Goal: Task Accomplishment & Management: Manage account settings

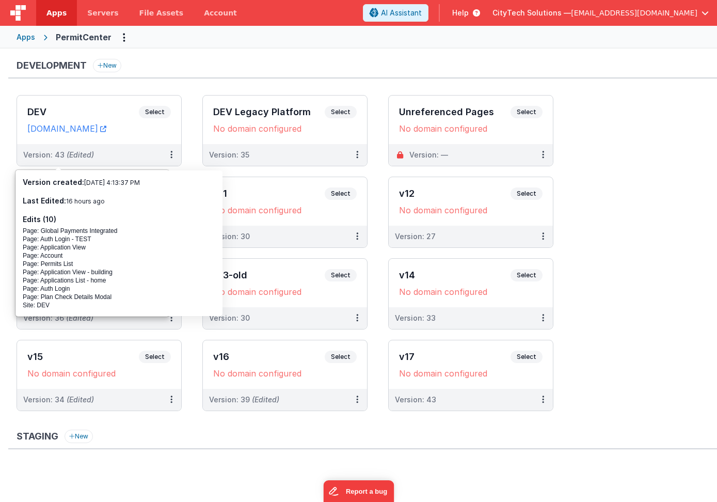
click at [684, 13] on span "[EMAIL_ADDRESS][DOMAIN_NAME]" at bounding box center [634, 13] width 126 height 10
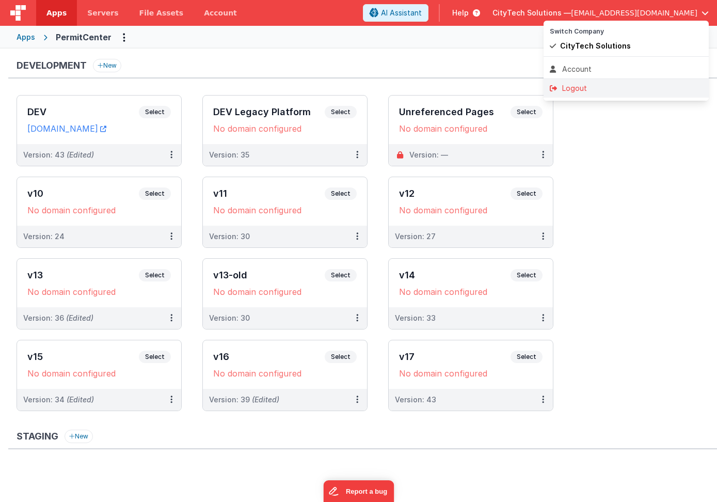
click at [588, 85] on div "Logout" at bounding box center [626, 88] width 153 height 10
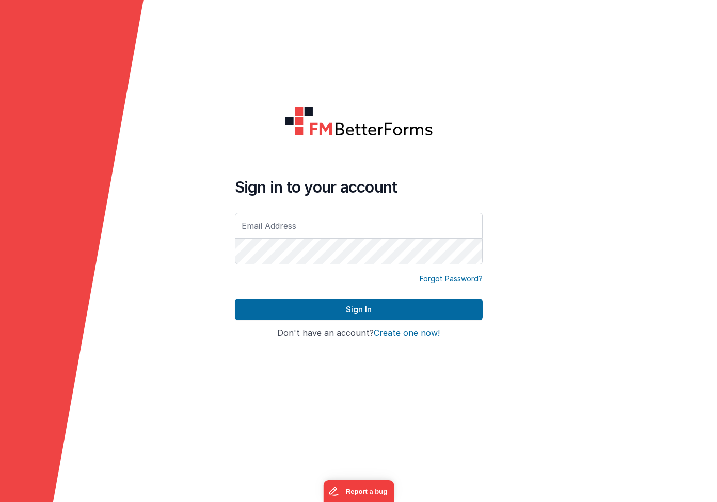
click at [144, 268] on form "Sign in to your account Forgot Password? Sign In Sign in with Google Don't have…" at bounding box center [358, 251] width 717 height 502
type input "[EMAIL_ADDRESS][DOMAIN_NAME]"
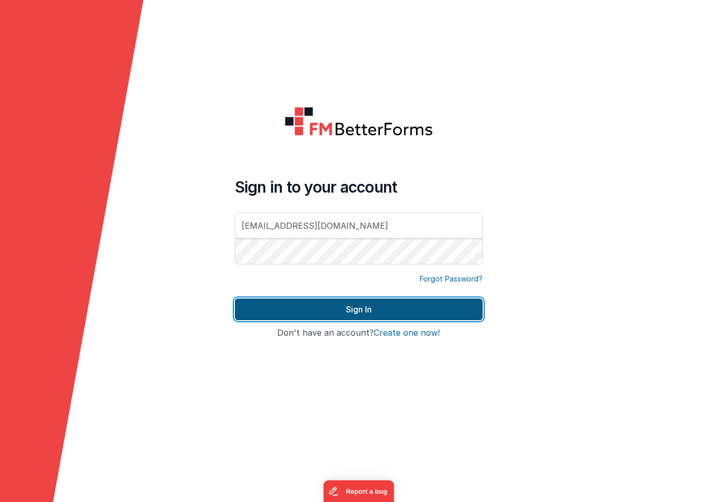
click at [290, 304] on button "Sign In" at bounding box center [359, 309] width 248 height 22
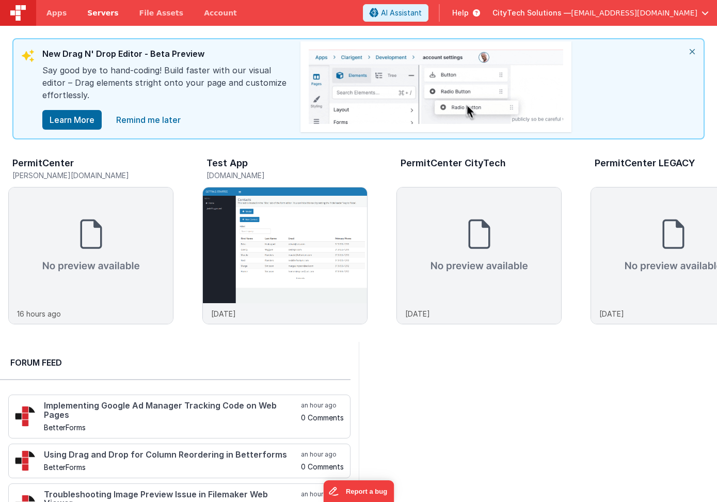
click at [92, 15] on span "Servers" at bounding box center [102, 13] width 31 height 10
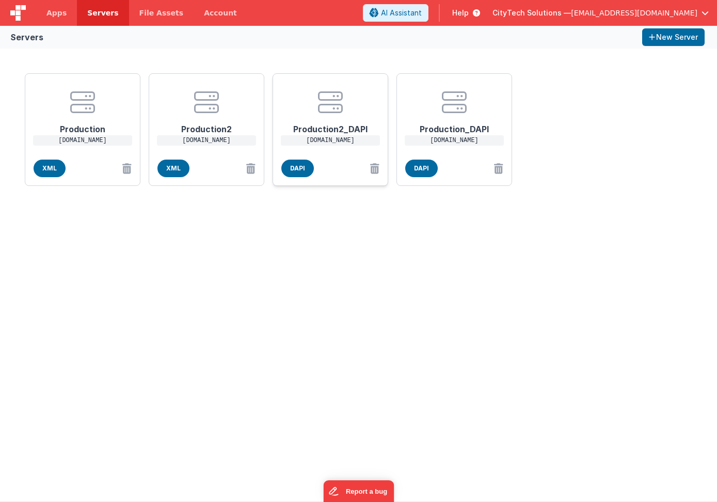
click at [328, 107] on icon at bounding box center [330, 102] width 25 height 25
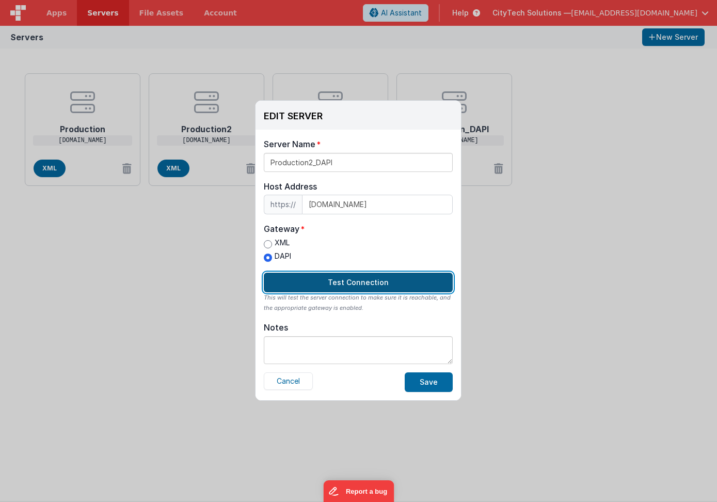
click at [315, 282] on button "Test Connection" at bounding box center [358, 283] width 189 height 20
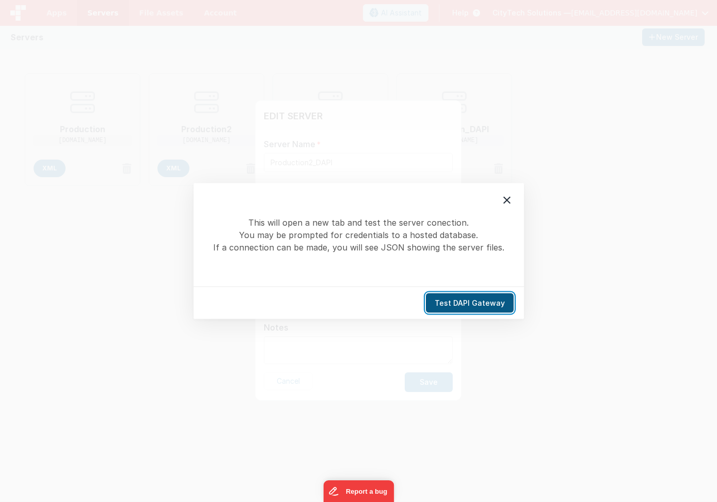
click at [441, 300] on button "Test DAPI Gateway" at bounding box center [470, 303] width 88 height 20
click at [507, 201] on icon at bounding box center [506, 200] width 7 height 7
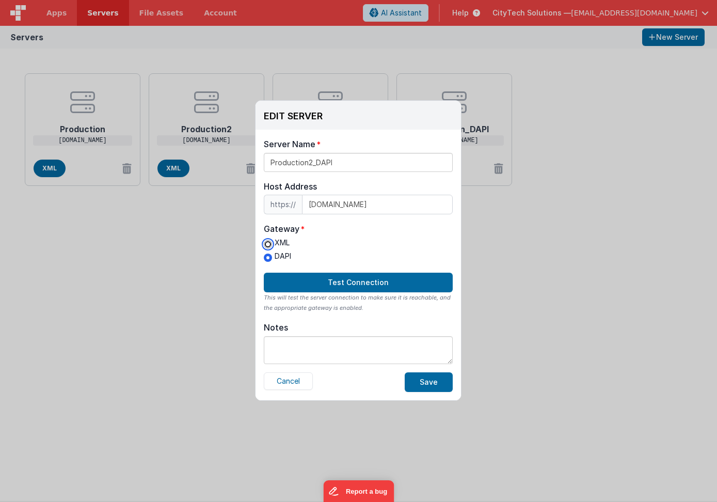
click at [267, 243] on input "XML" at bounding box center [268, 244] width 8 height 8
radio input "true"
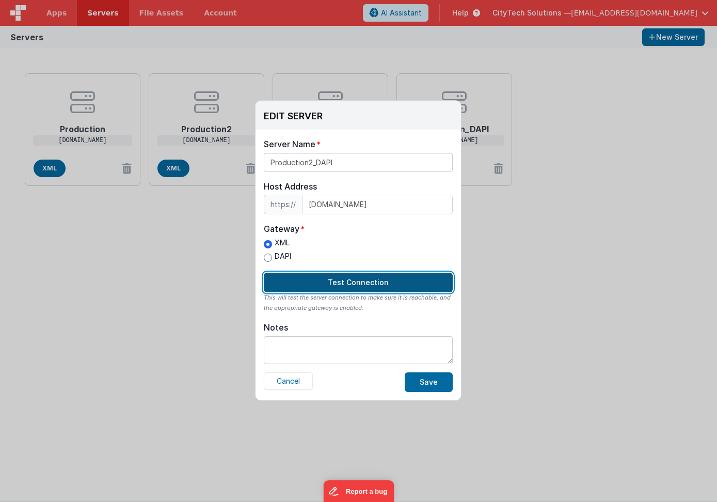
click at [314, 283] on button "Test Connection" at bounding box center [358, 283] width 189 height 20
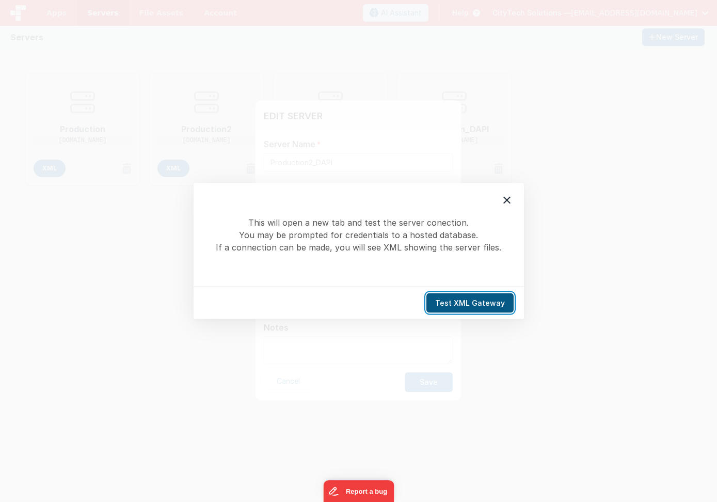
click at [458, 306] on button "Test XML Gateway" at bounding box center [469, 303] width 87 height 20
click at [508, 200] on icon at bounding box center [507, 200] width 12 height 12
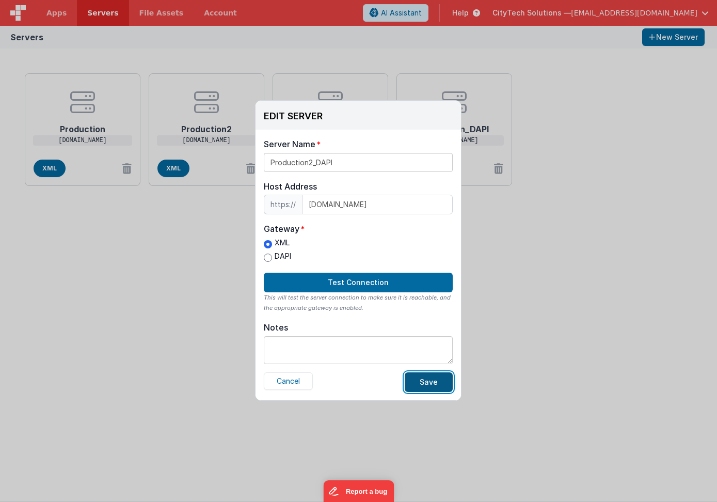
click at [432, 384] on button "Save" at bounding box center [429, 382] width 48 height 20
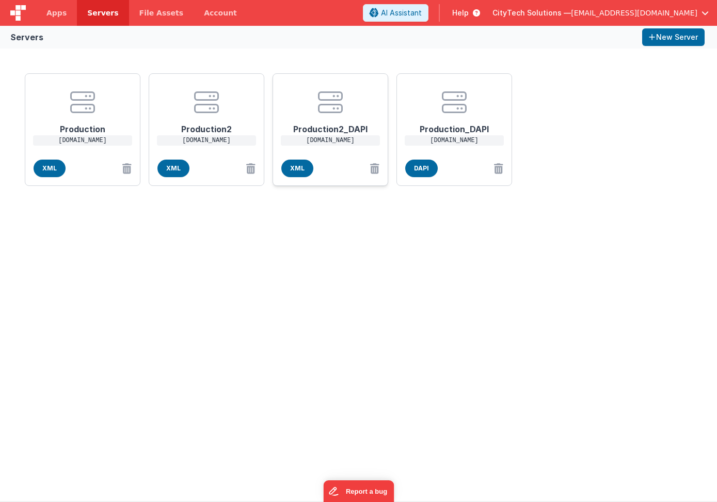
click at [331, 106] on icon at bounding box center [330, 102] width 25 height 25
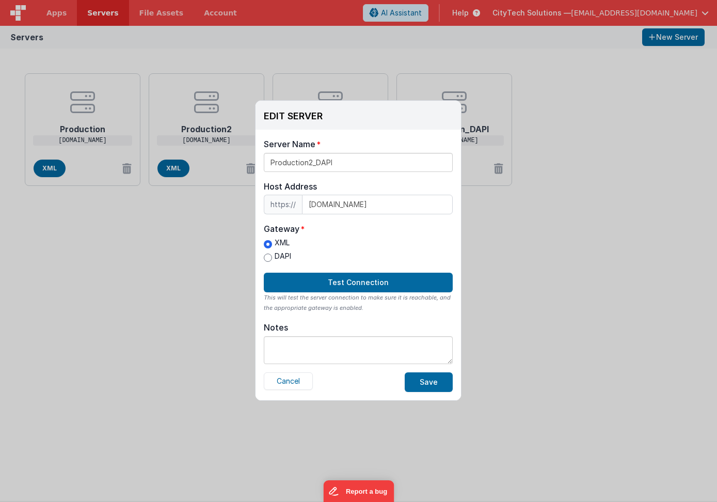
click at [274, 257] on label "DAPI" at bounding box center [277, 256] width 27 height 11
click at [272, 257] on input "DAPI" at bounding box center [268, 257] width 8 height 8
radio input "true"
click at [416, 377] on button "Save" at bounding box center [429, 382] width 48 height 20
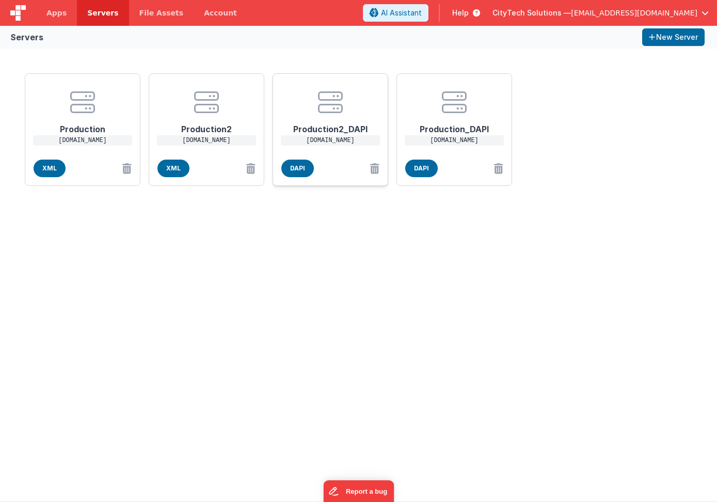
click at [334, 126] on h1 "Production2_DAPI" at bounding box center [330, 125] width 83 height 21
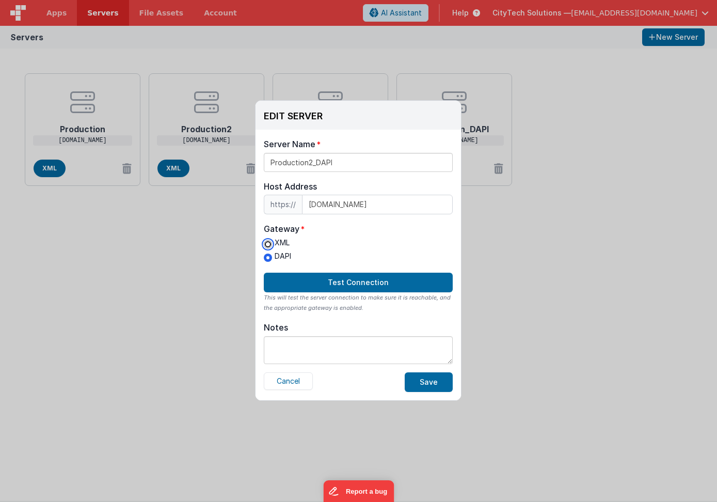
click at [265, 244] on input "XML" at bounding box center [268, 244] width 8 height 8
radio input "true"
click at [425, 382] on button "Save" at bounding box center [429, 382] width 48 height 20
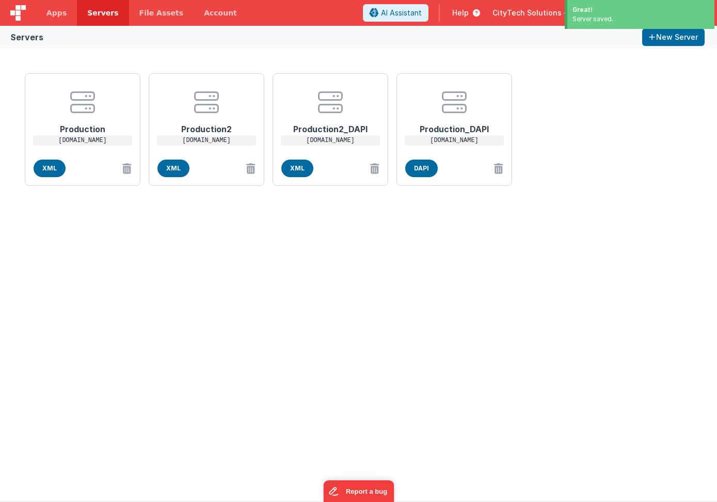
click at [179, 291] on div "Production [DOMAIN_NAME] XML Production2 [DOMAIN_NAME] XML Production2_DAPI [DO…" at bounding box center [358, 275] width 717 height 452
